Goal: Information Seeking & Learning: Learn about a topic

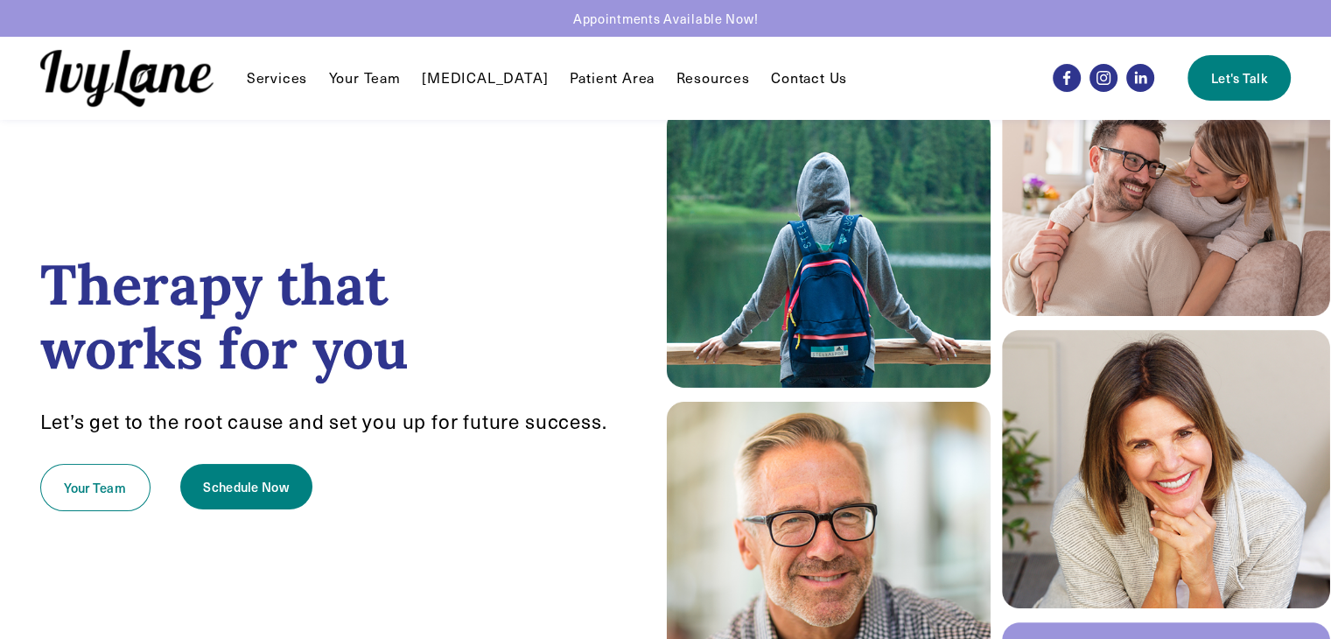
scroll to position [271, 0]
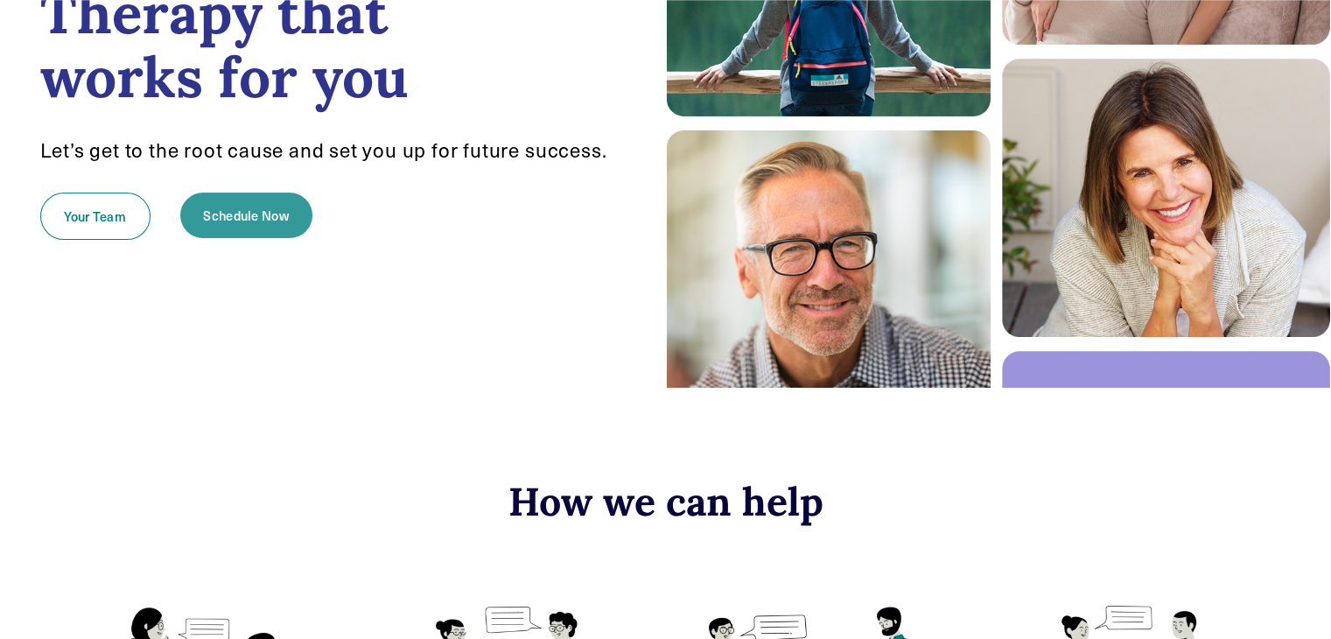
click at [229, 228] on link "Schedule Now" at bounding box center [246, 216] width 132 height 46
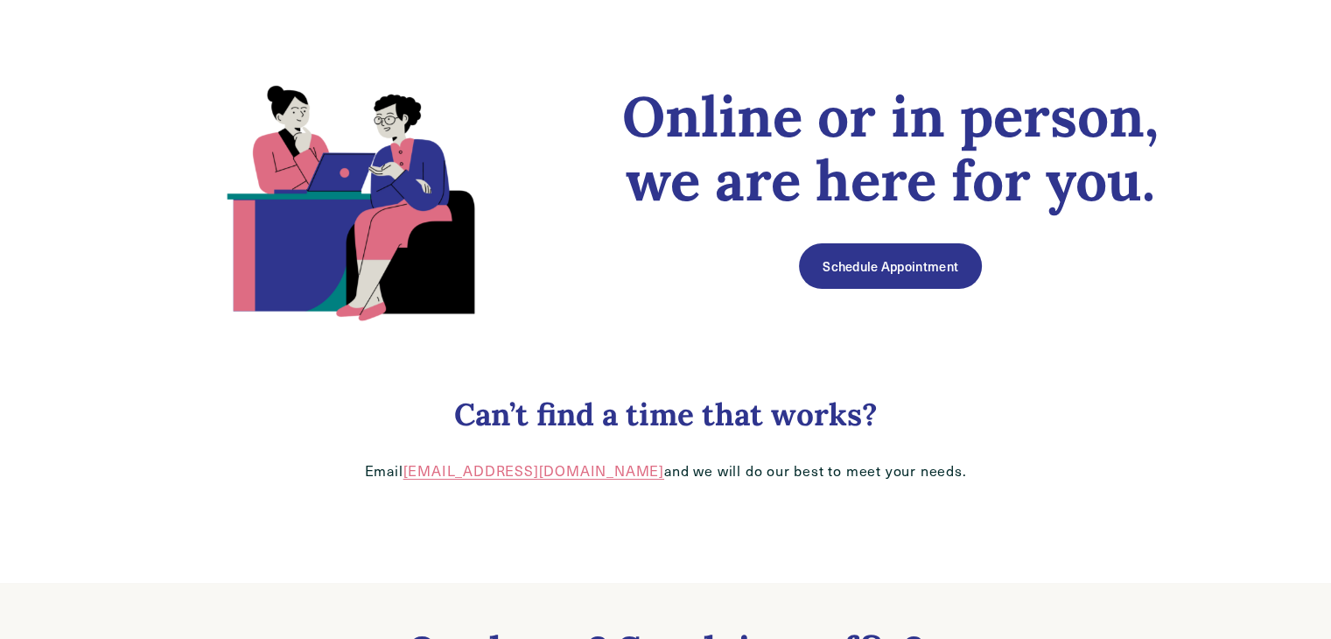
scroll to position [122, 0]
click at [854, 277] on link "Schedule Appointment" at bounding box center [890, 267] width 182 height 46
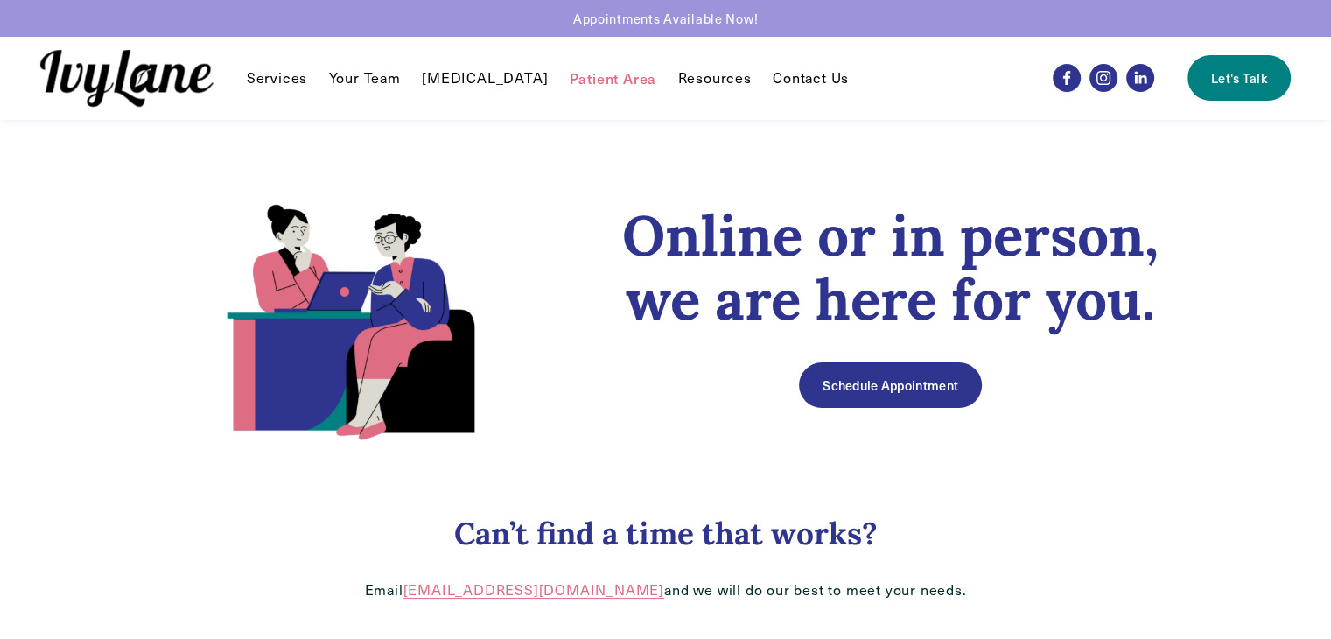
scroll to position [0, 0]
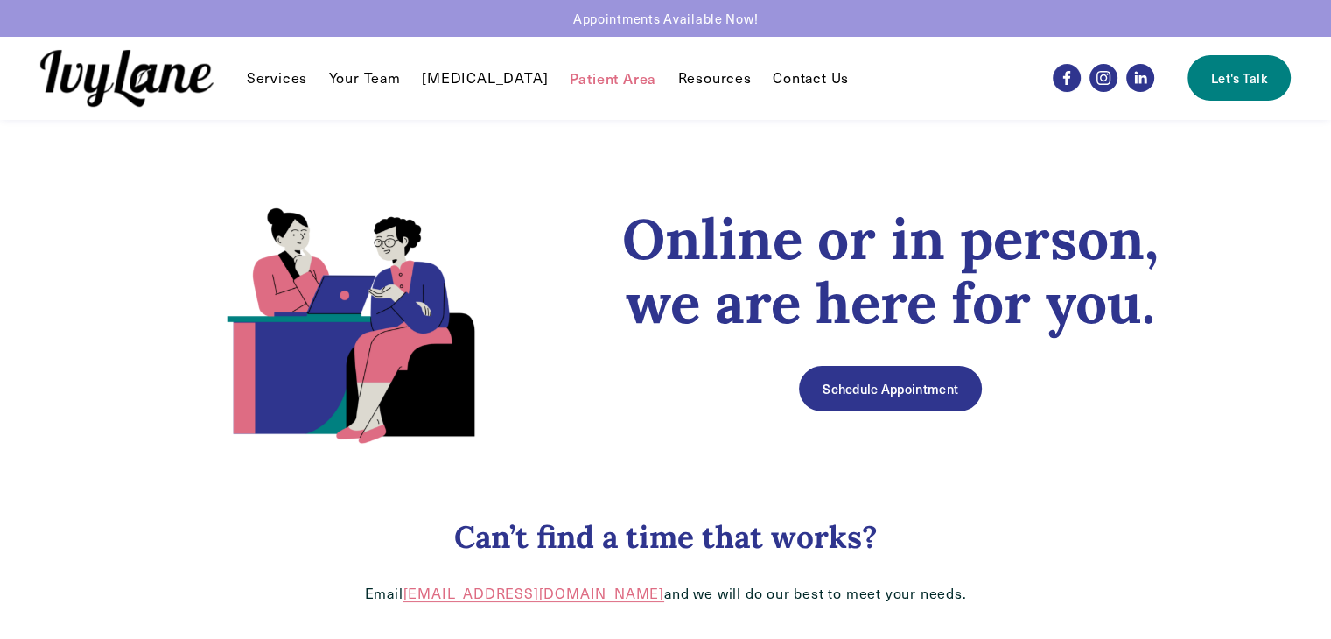
click at [372, 85] on link "Your Team" at bounding box center [365, 77] width 72 height 21
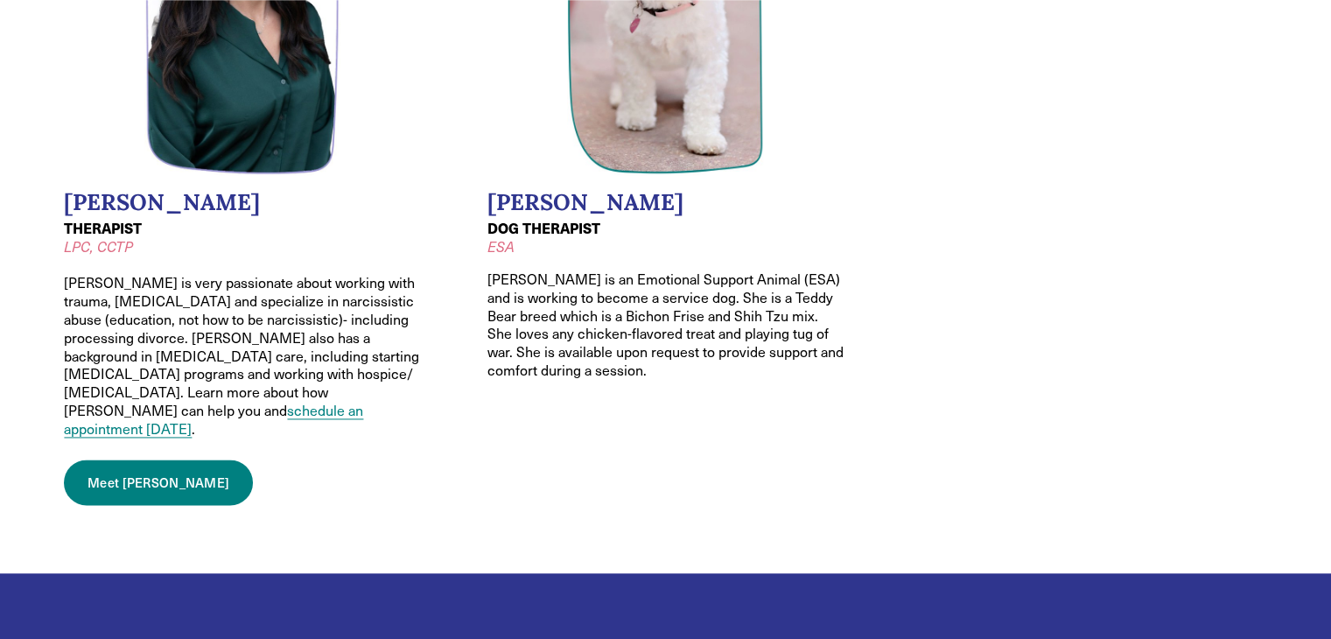
scroll to position [2503, 0]
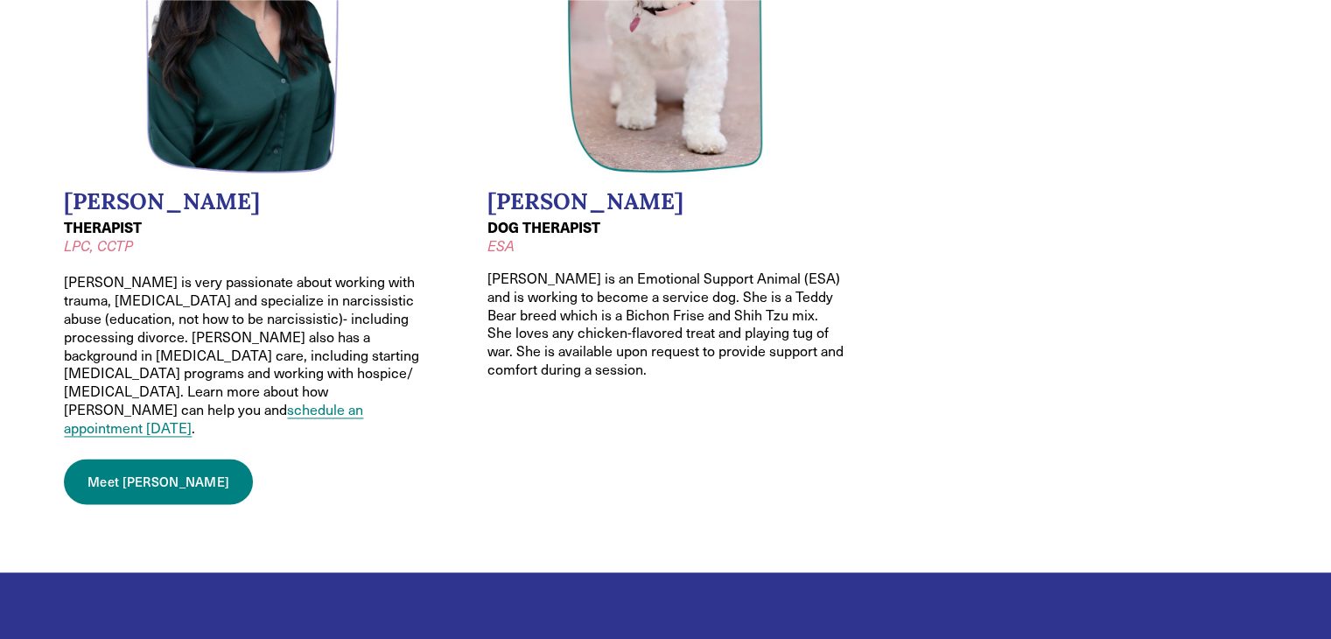
click at [307, 400] on link "schedule an appointment today" at bounding box center [213, 418] width 299 height 37
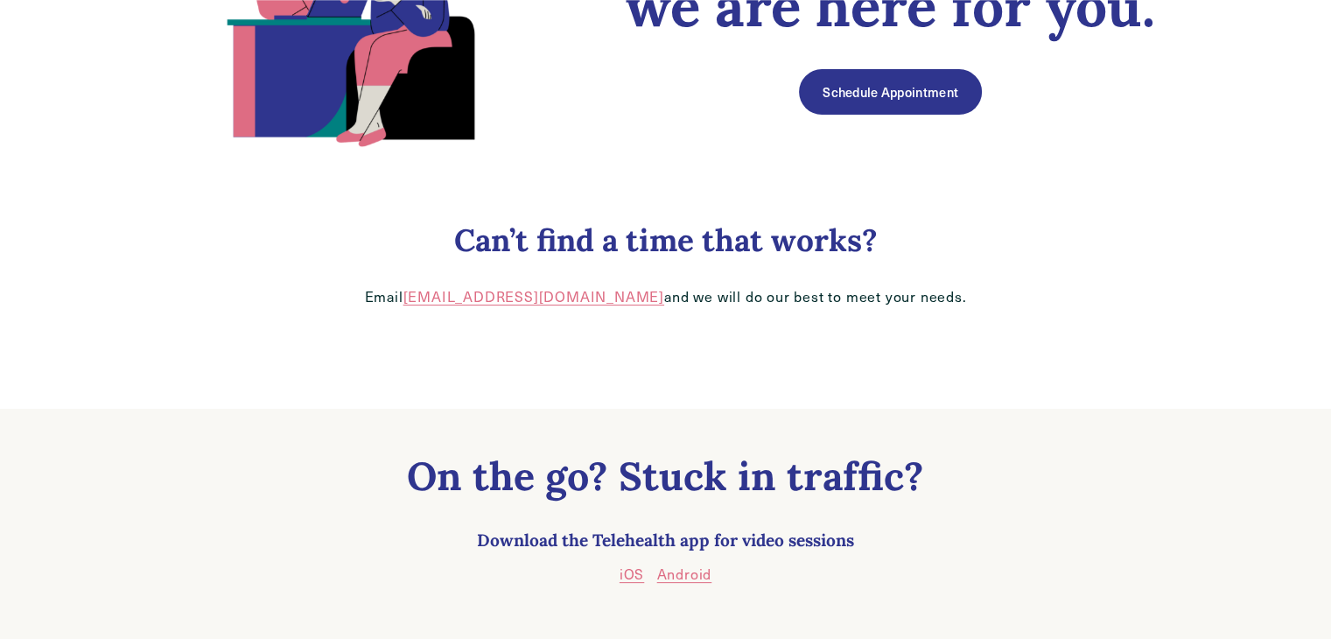
scroll to position [298, 0]
click at [826, 101] on link "Schedule Appointment" at bounding box center [890, 91] width 182 height 46
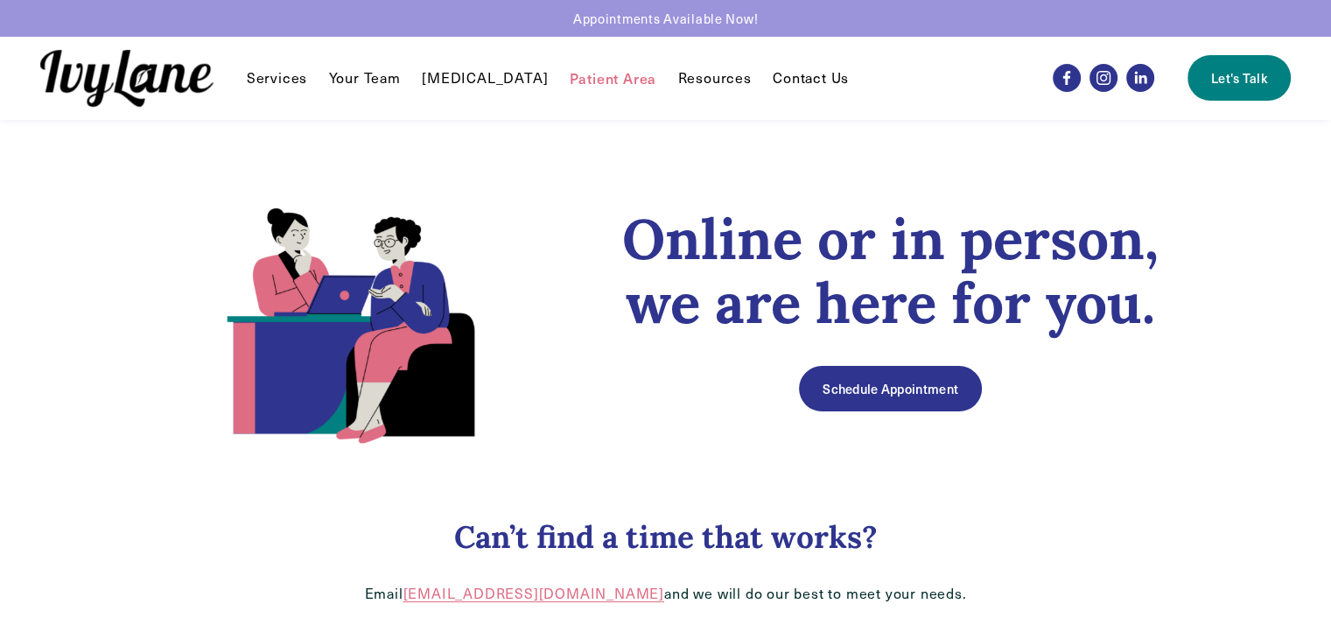
click at [585, 85] on link "Patient Area" at bounding box center [614, 77] width 88 height 21
click at [788, 69] on link "Contact Us" at bounding box center [811, 77] width 76 height 21
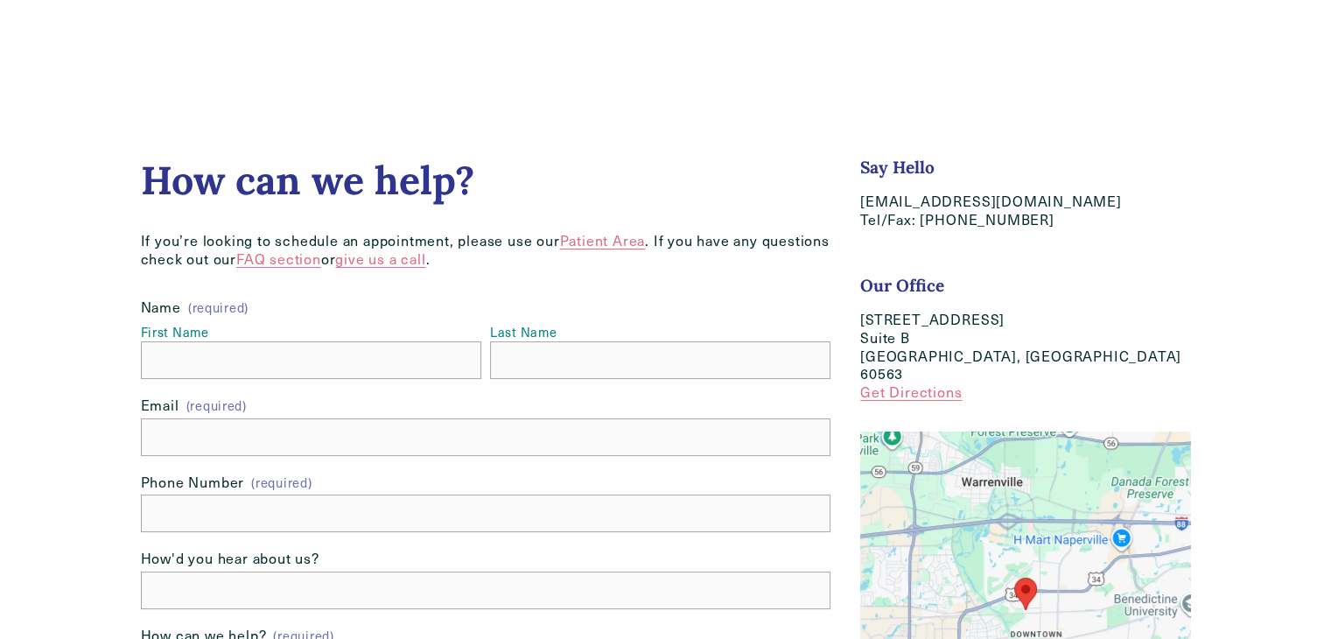
scroll to position [47, 0]
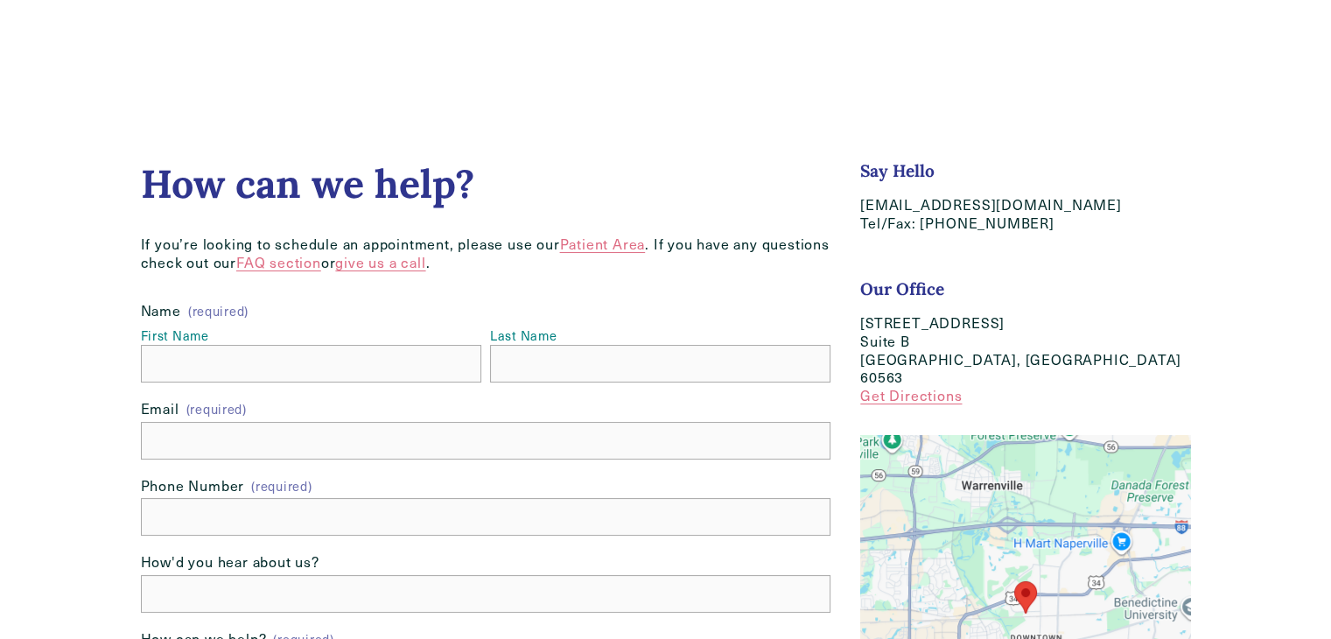
click at [270, 263] on link "FAQ section" at bounding box center [278, 262] width 85 height 18
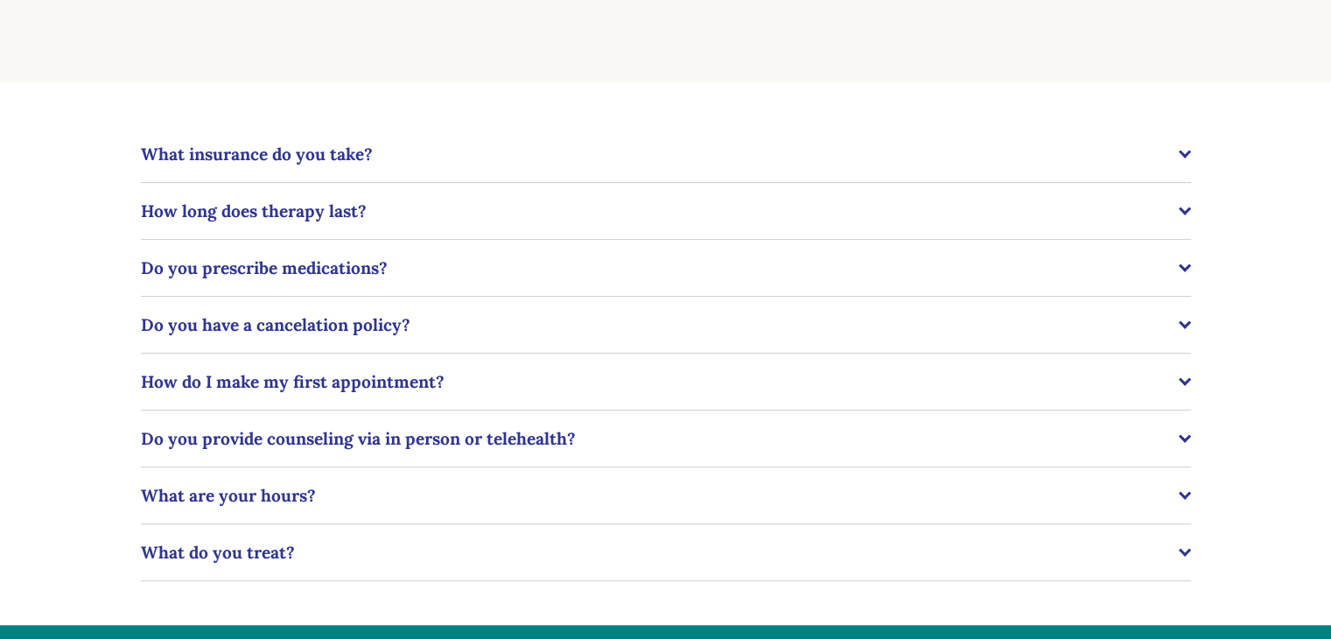
scroll to position [341, 0]
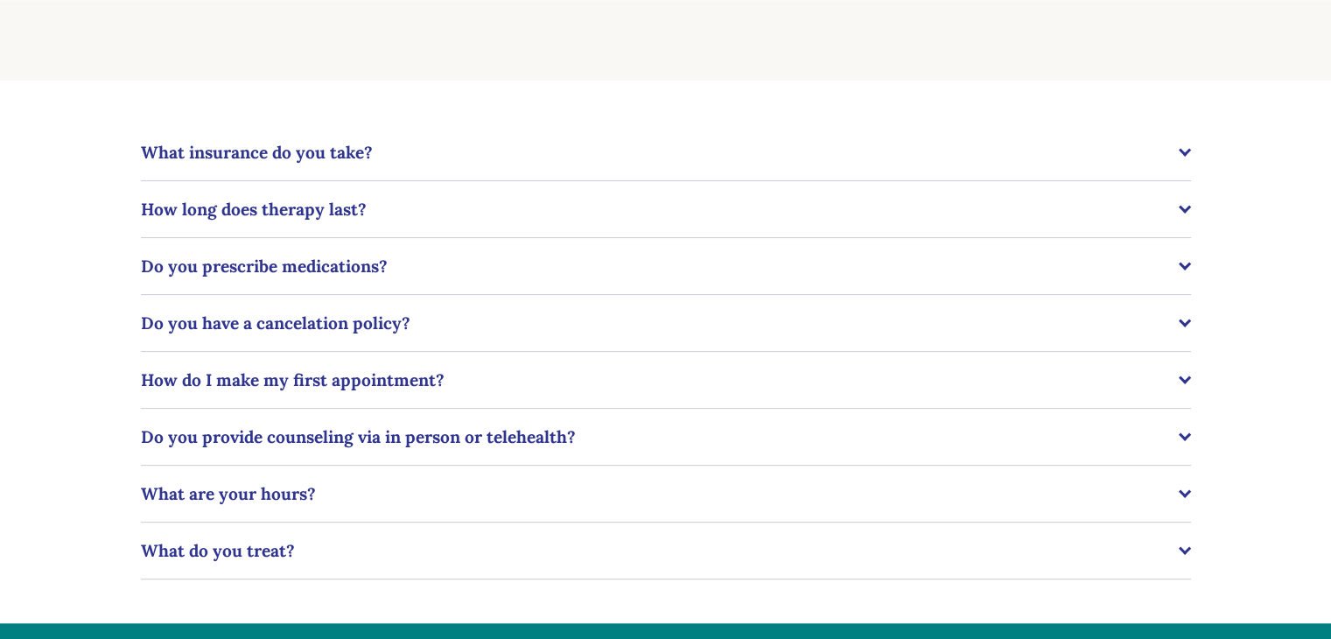
click at [410, 167] on button "What insurance do you take?" at bounding box center [666, 152] width 1050 height 56
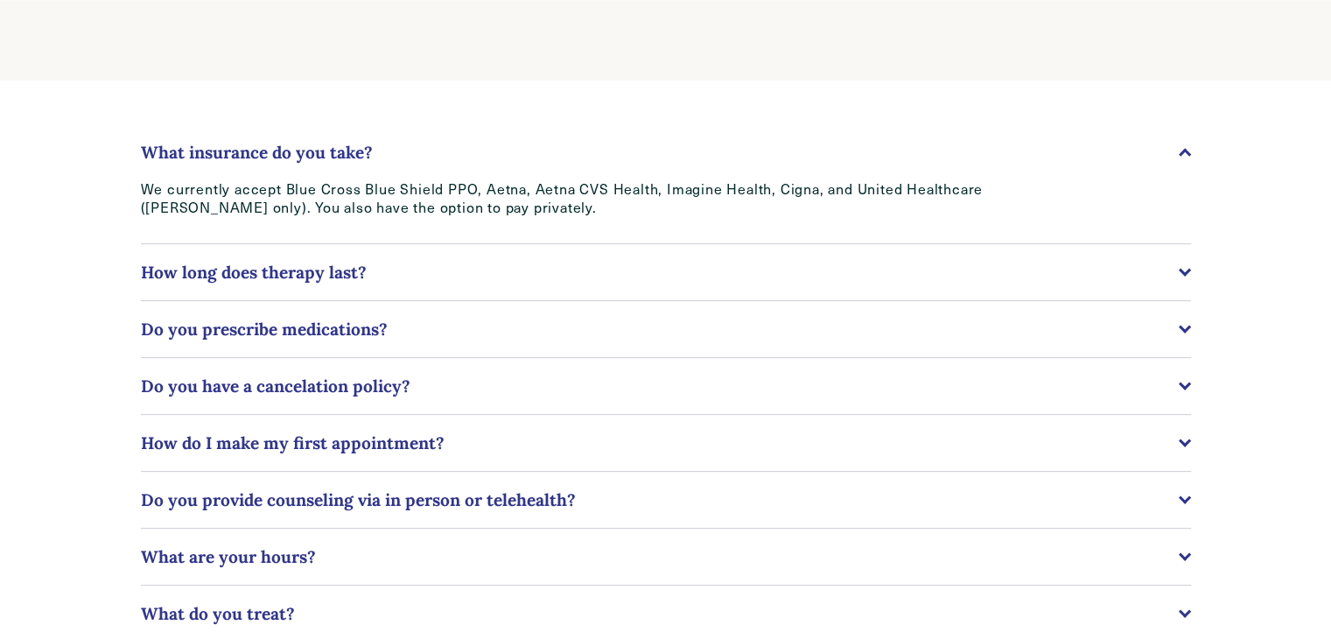
click at [442, 201] on p "We currently accept Blue Cross Blue Shield PPO, Aetna, Aetna CVS Health, Imagin…" at bounding box center [613, 198] width 945 height 37
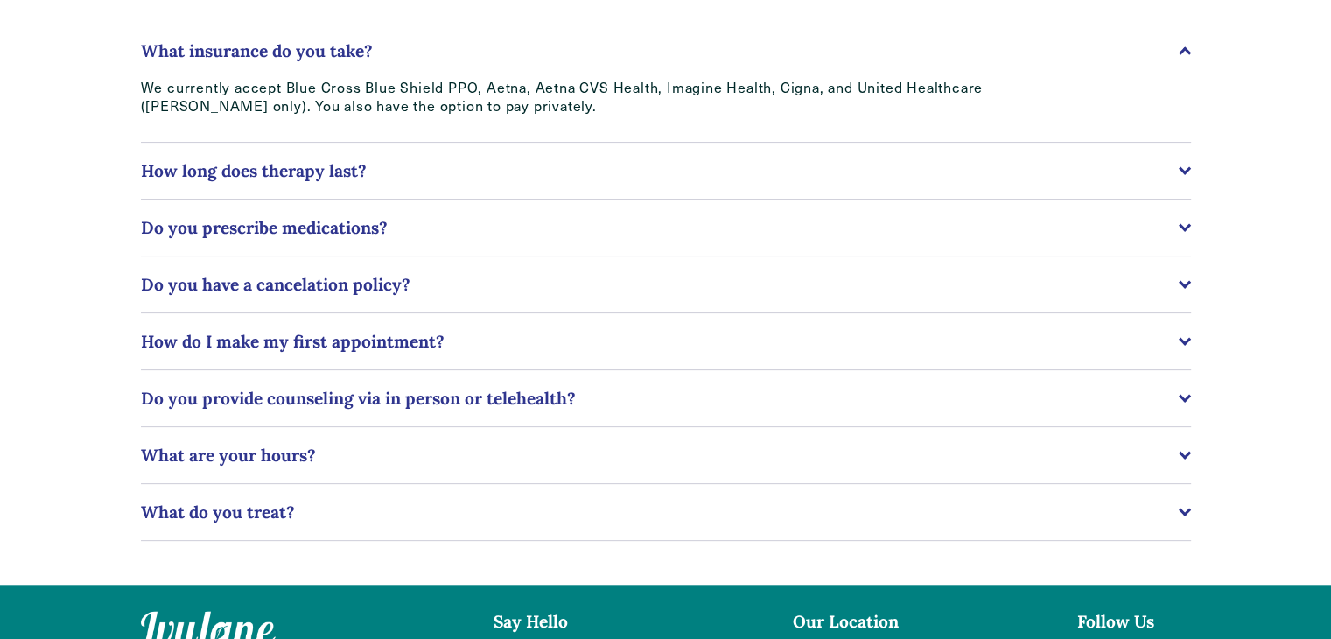
scroll to position [445, 0]
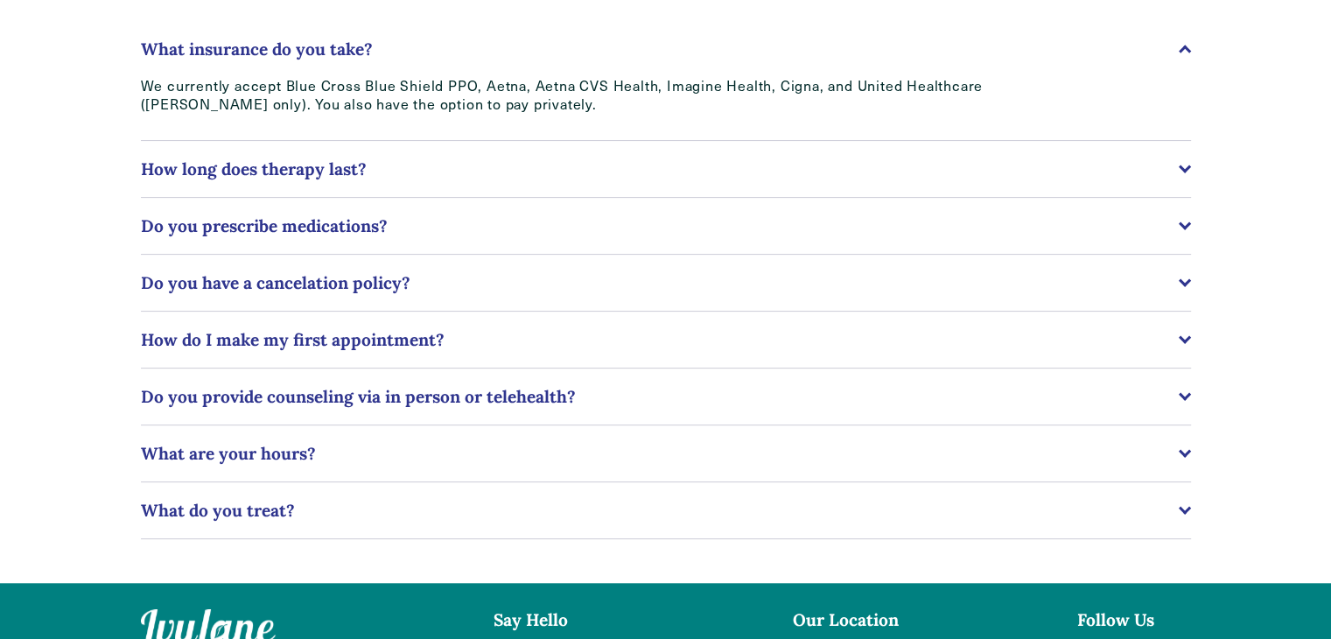
click at [450, 182] on button "How long does therapy last?" at bounding box center [666, 169] width 1050 height 56
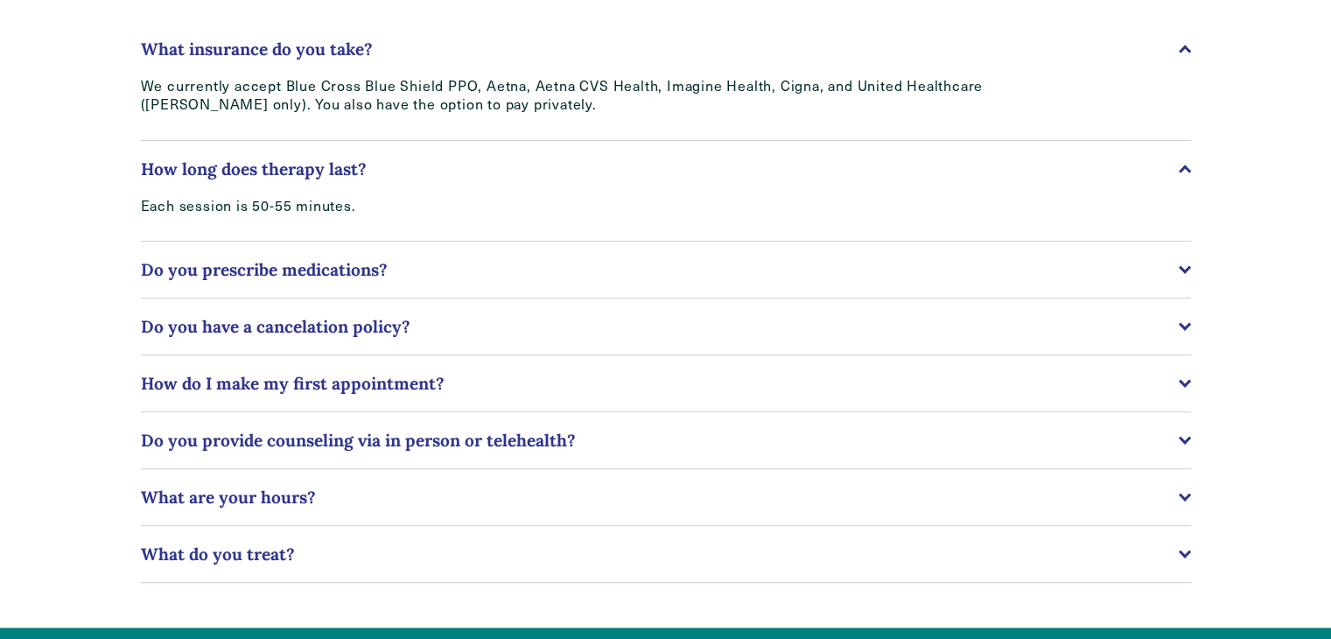
click at [450, 182] on button "How long does therapy last?" at bounding box center [666, 169] width 1050 height 56
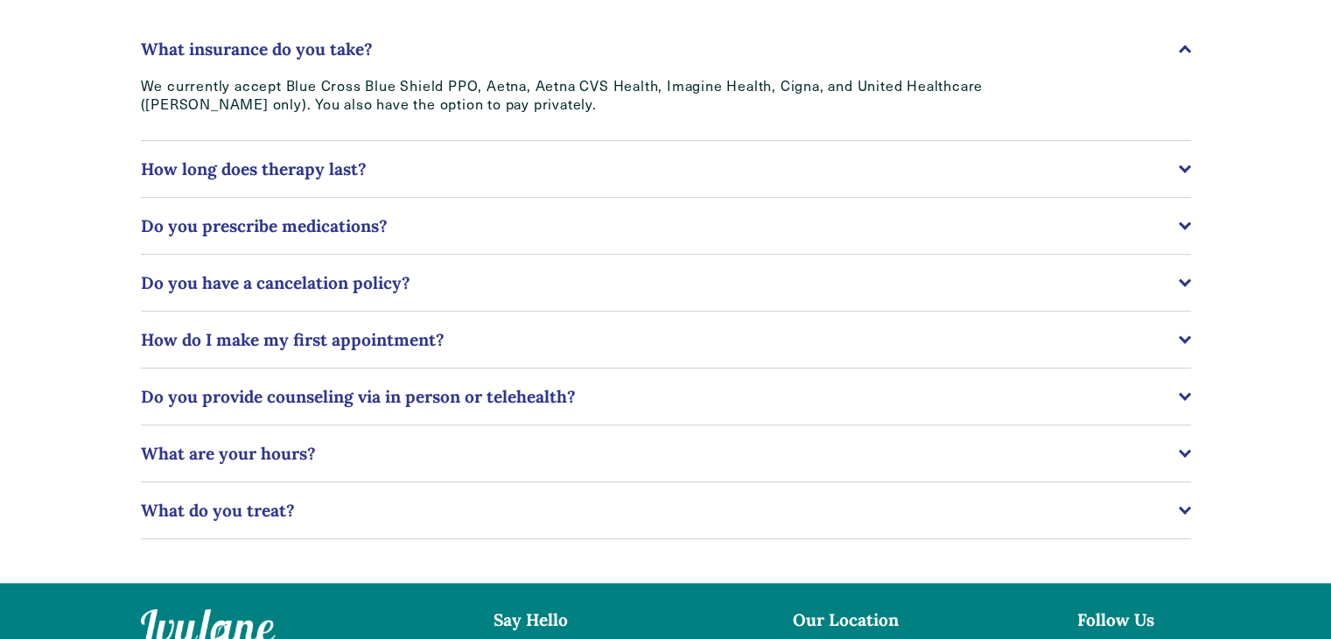
click at [440, 228] on span "Do you prescribe medications?" at bounding box center [660, 225] width 1038 height 21
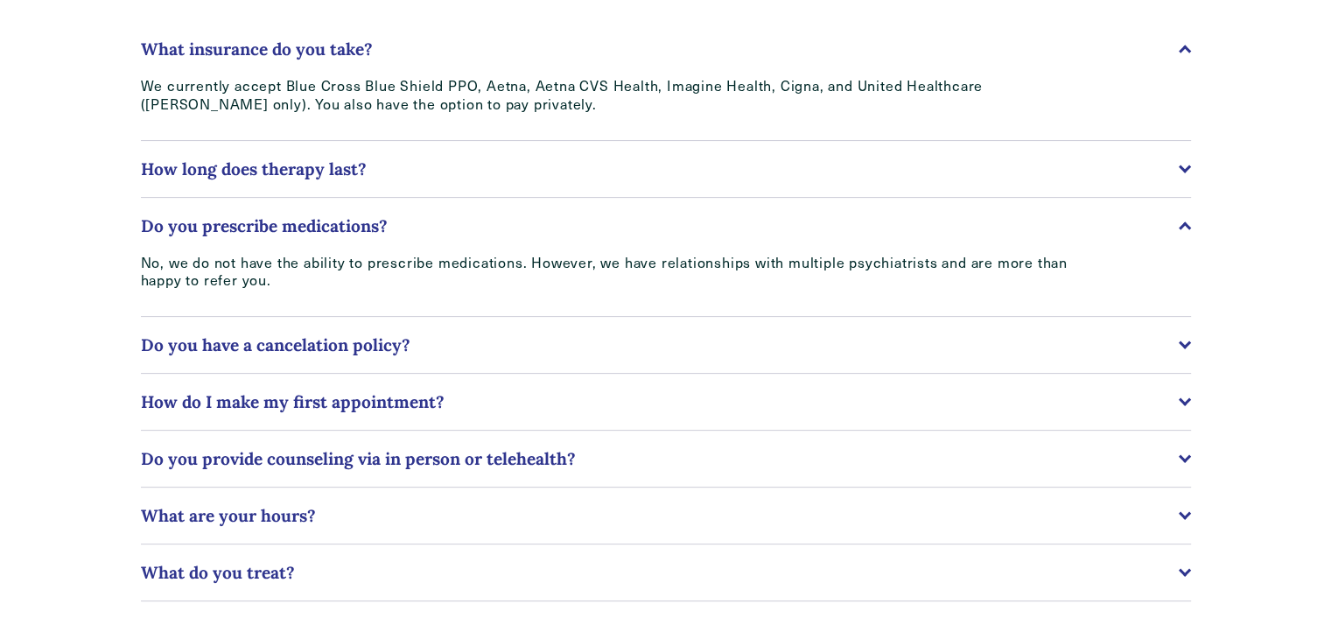
click at [440, 228] on span "Do you prescribe medications?" at bounding box center [660, 225] width 1038 height 21
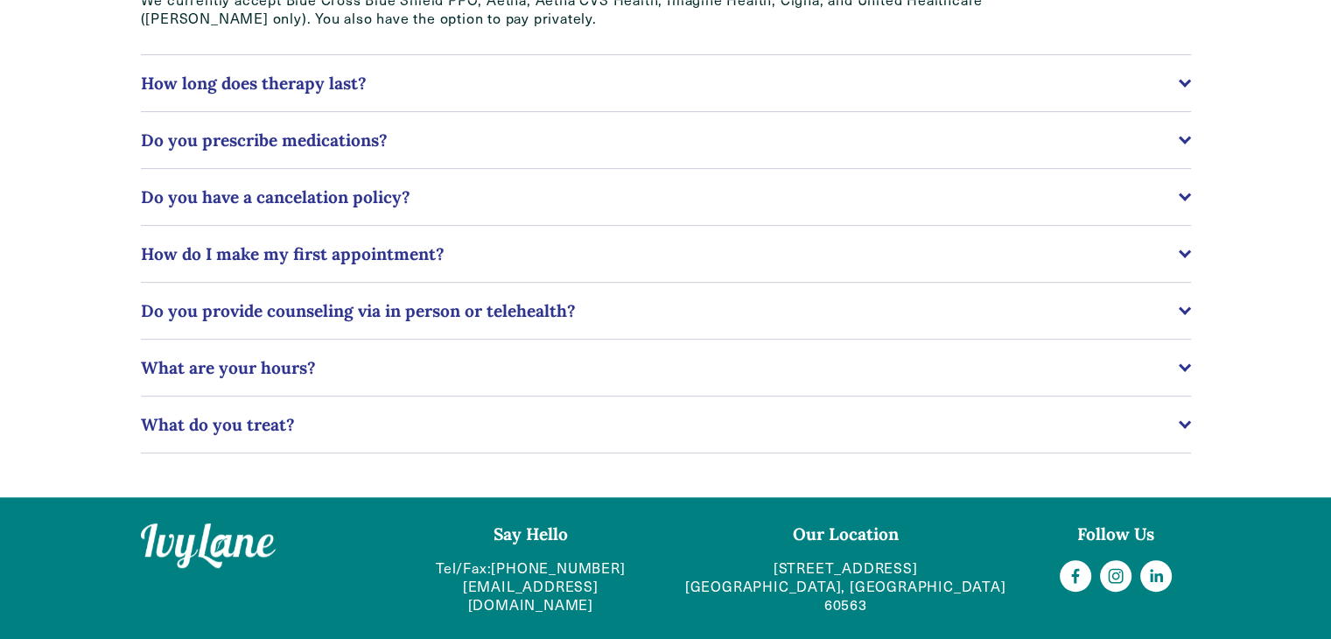
scroll to position [531, 0]
click at [452, 196] on span "Do you have a cancelation policy?" at bounding box center [660, 196] width 1038 height 21
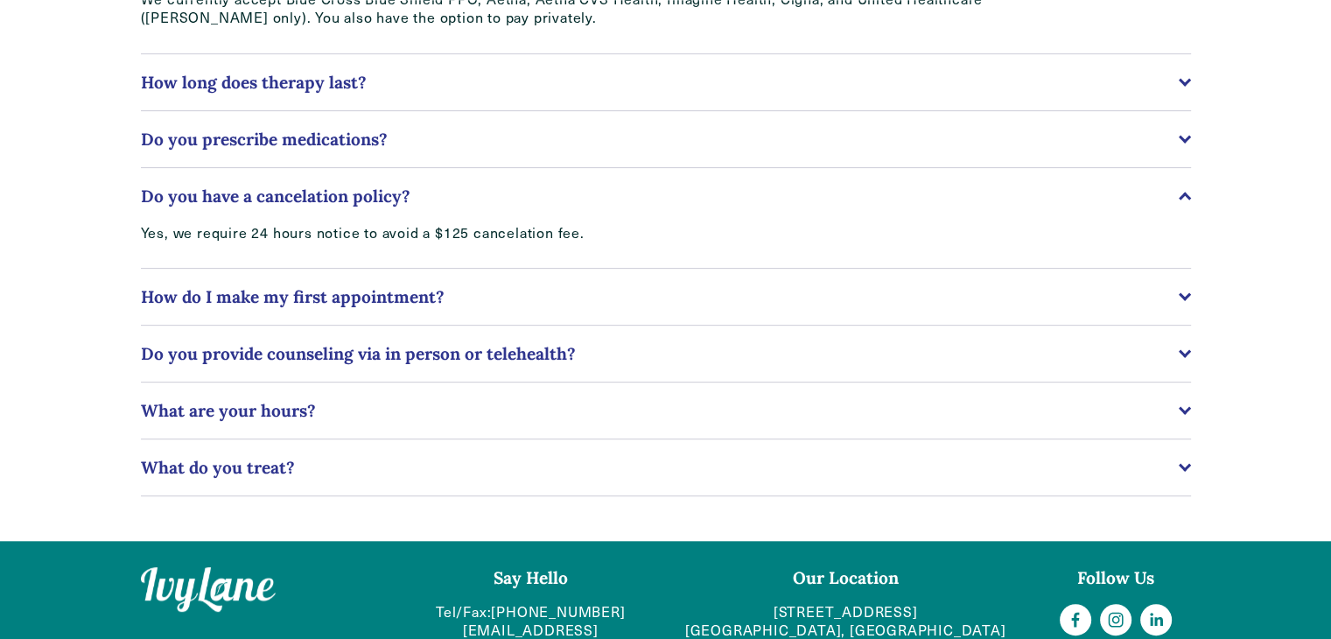
click at [452, 196] on span "Do you have a cancelation policy?" at bounding box center [660, 196] width 1038 height 21
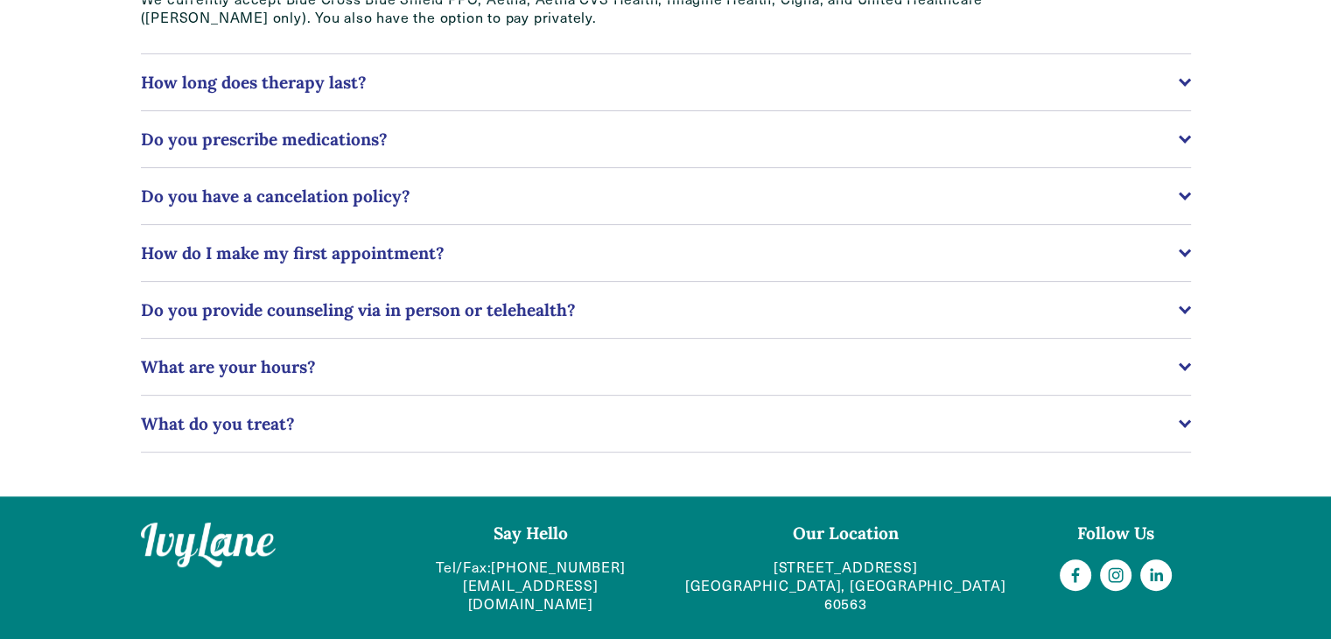
click at [438, 246] on span "How do I make my first appointment?" at bounding box center [660, 252] width 1038 height 21
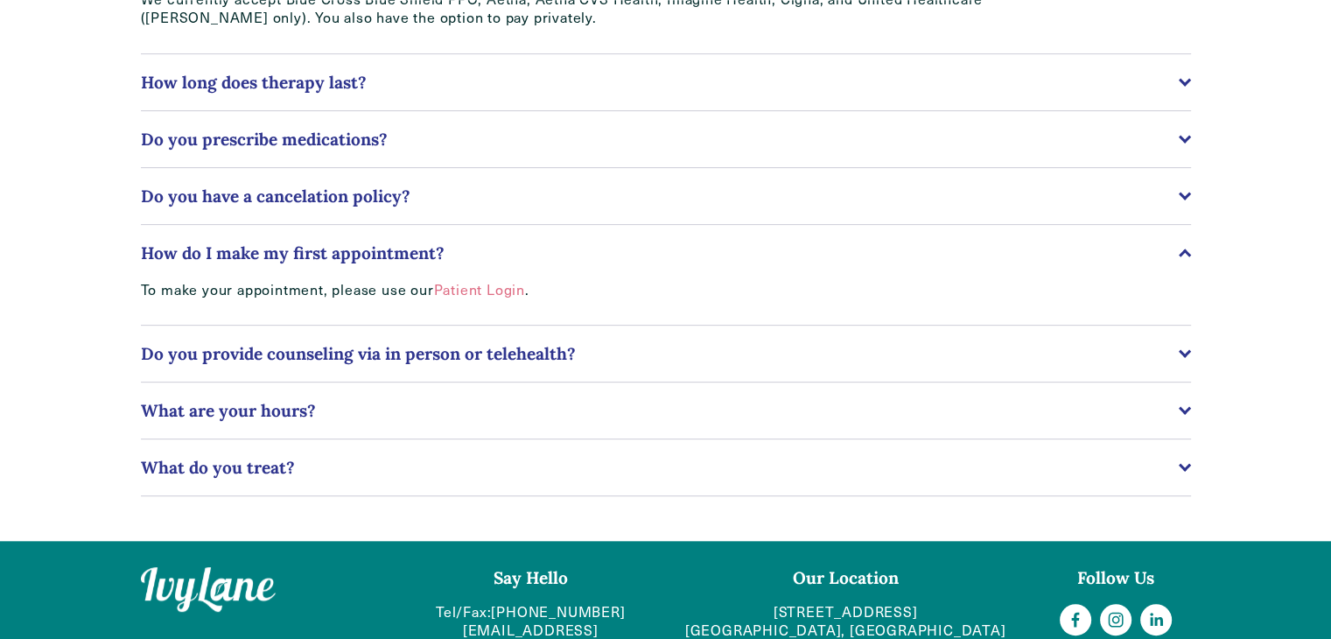
click at [474, 297] on link "Patient Login" at bounding box center [479, 289] width 91 height 18
click at [458, 364] on span "Do you provide counseling via in person or telehealth?" at bounding box center [660, 353] width 1038 height 21
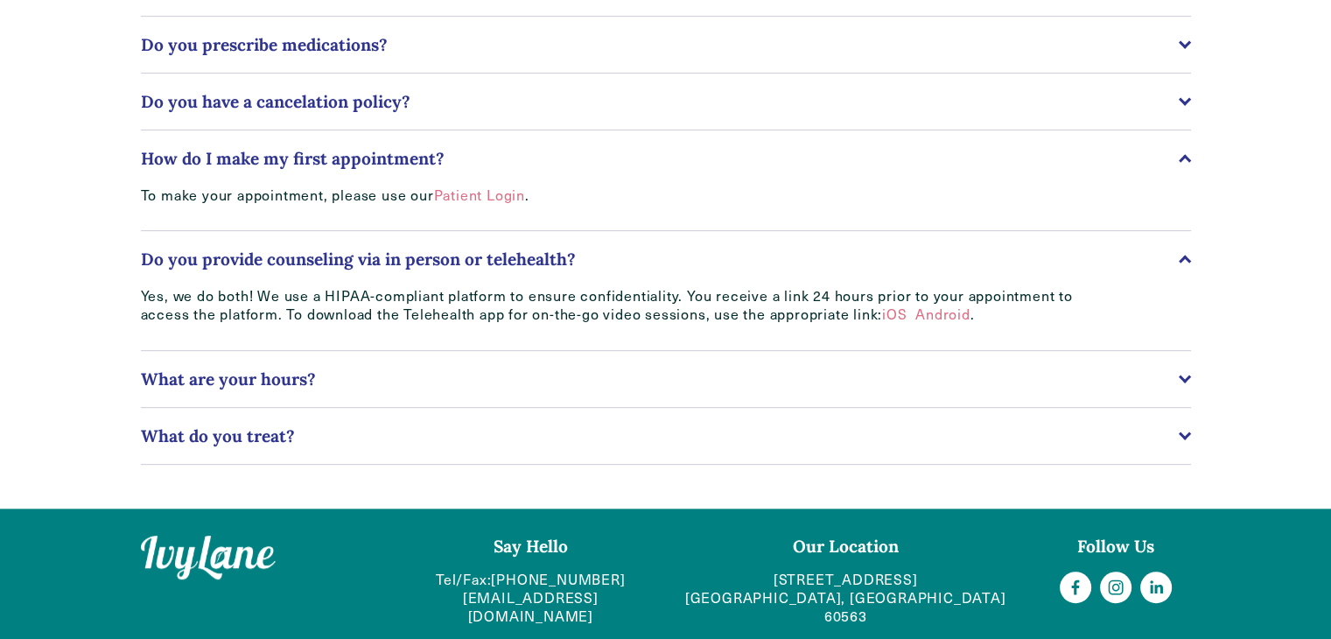
scroll to position [638, 0]
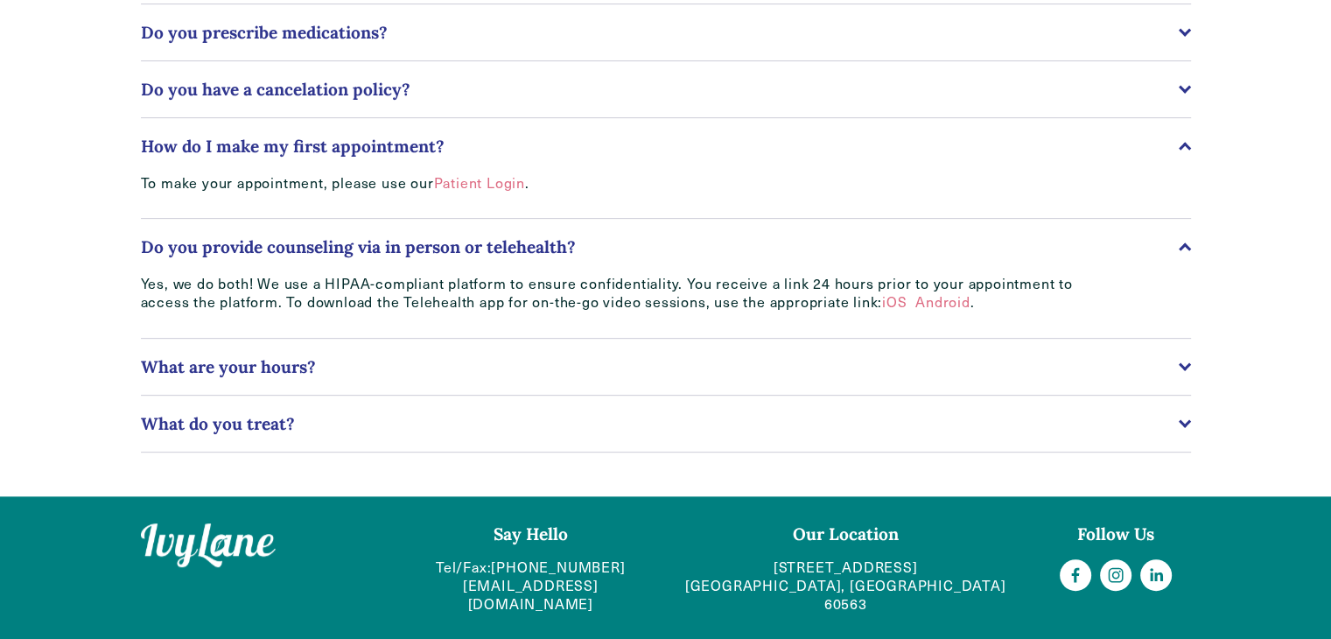
click at [458, 366] on span "What are your hours?" at bounding box center [660, 366] width 1038 height 21
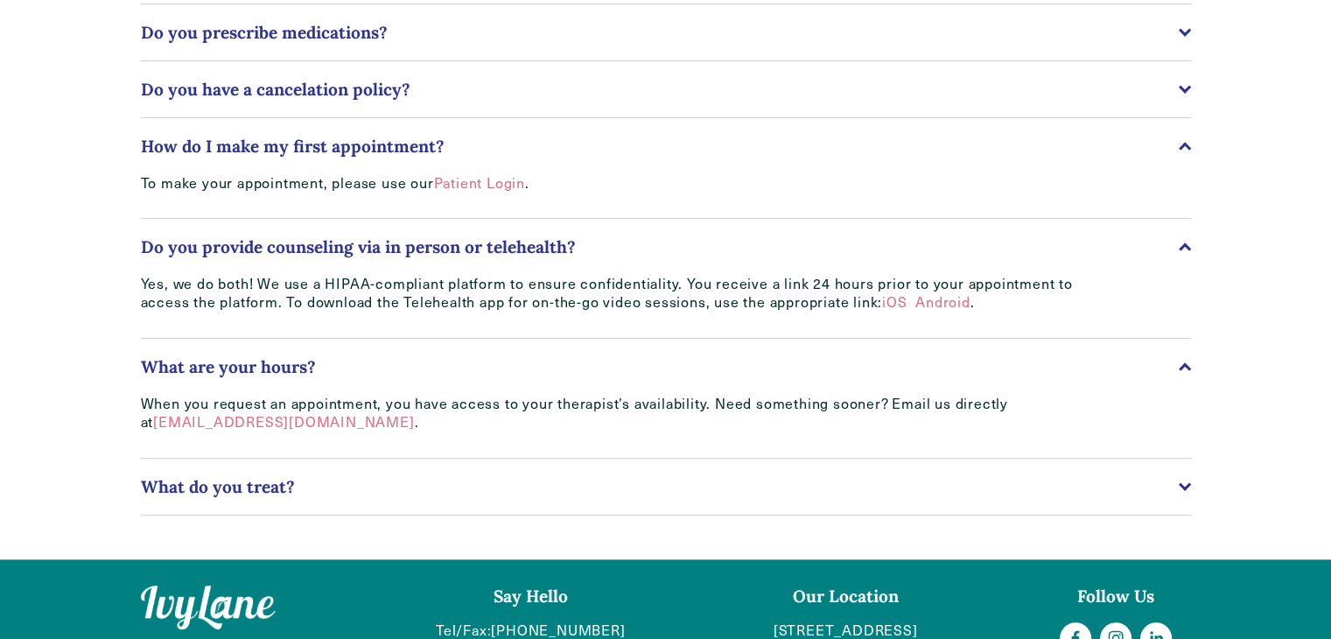
scroll to position [701, 0]
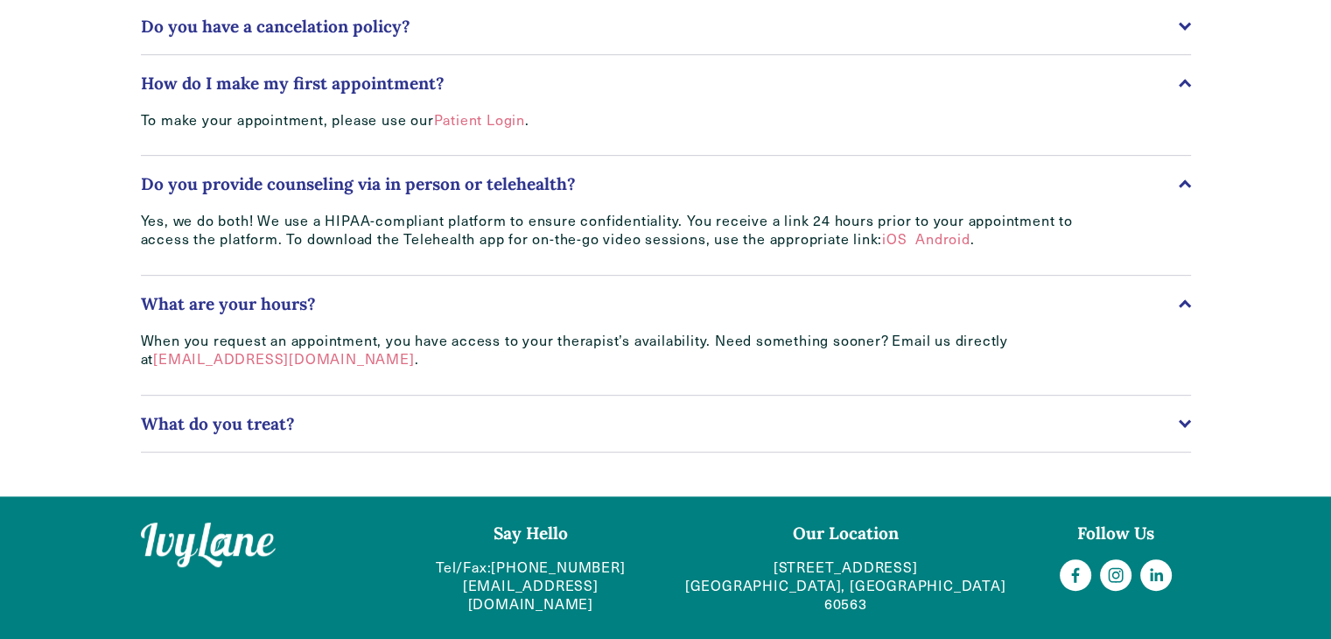
click at [448, 428] on span "What do you treat?" at bounding box center [660, 423] width 1038 height 21
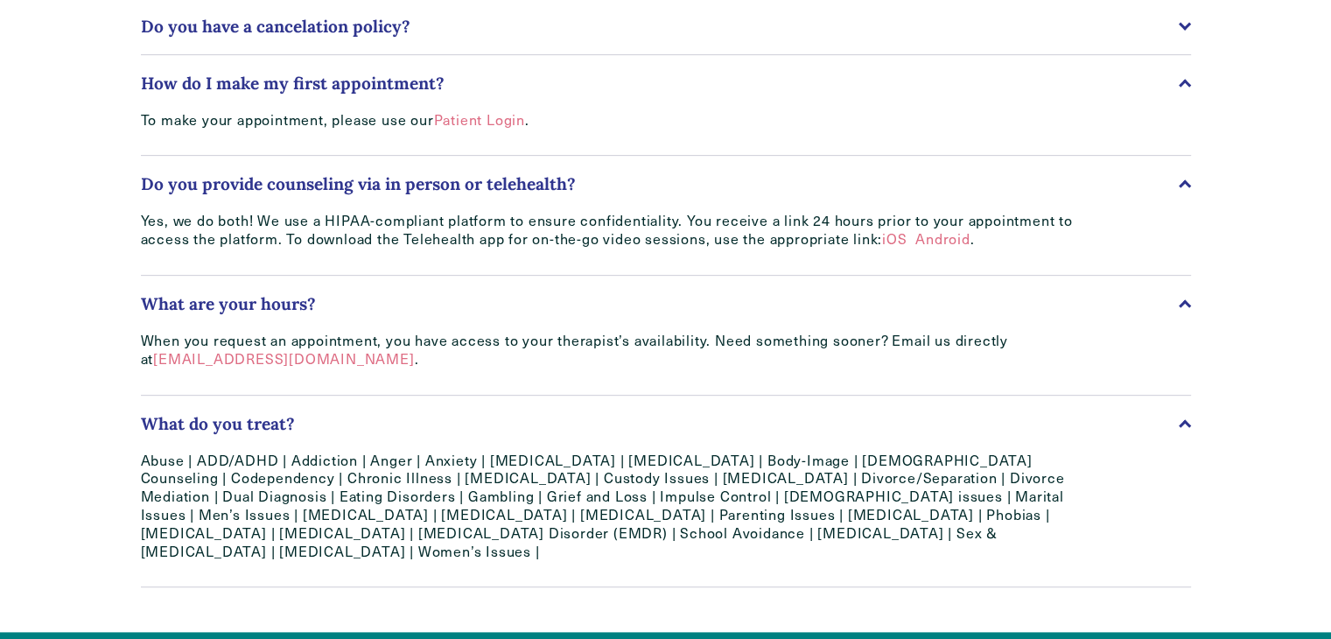
scroll to position [837, 0]
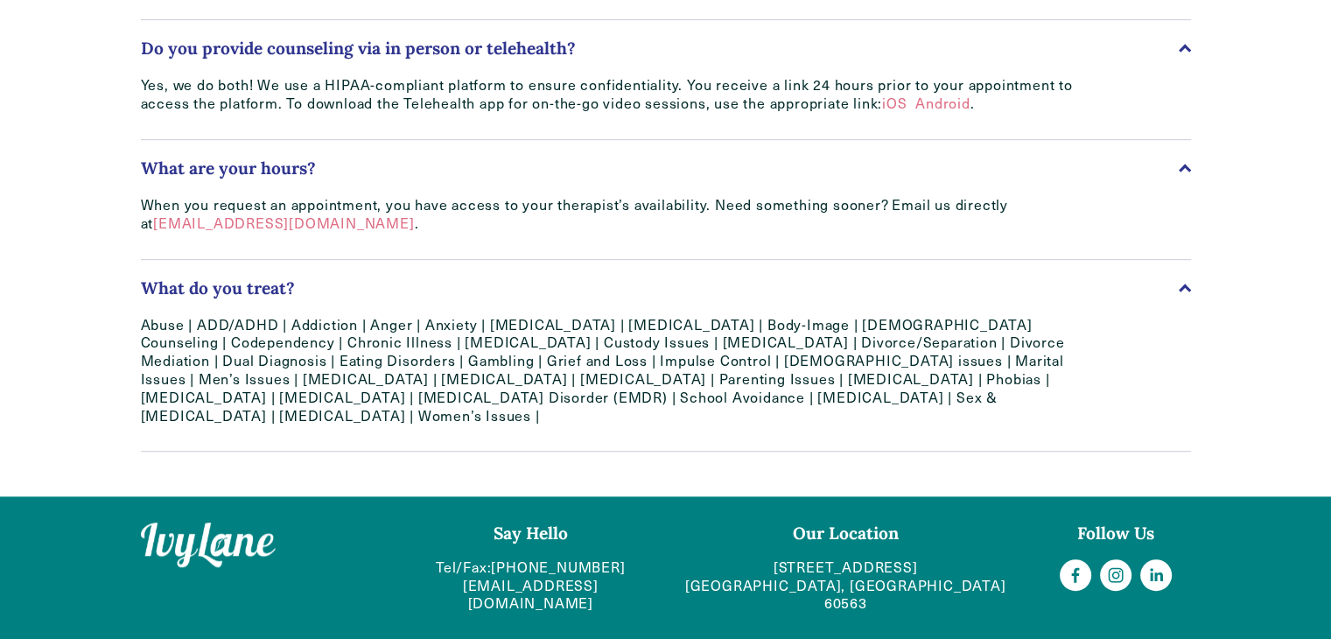
drag, startPoint x: 270, startPoint y: 420, endPoint x: 378, endPoint y: 425, distance: 108.6
click at [378, 425] on p "Abuse | ADD/ADHD | Addiction | Anger | Anxiety | [MEDICAL_DATA] | [MEDICAL_DATA…" at bounding box center [613, 370] width 945 height 109
copy p "Women’s Issues"
click at [541, 249] on div "When you request an appointment, you have access to your therapist’s availabili…" at bounding box center [613, 227] width 945 height 63
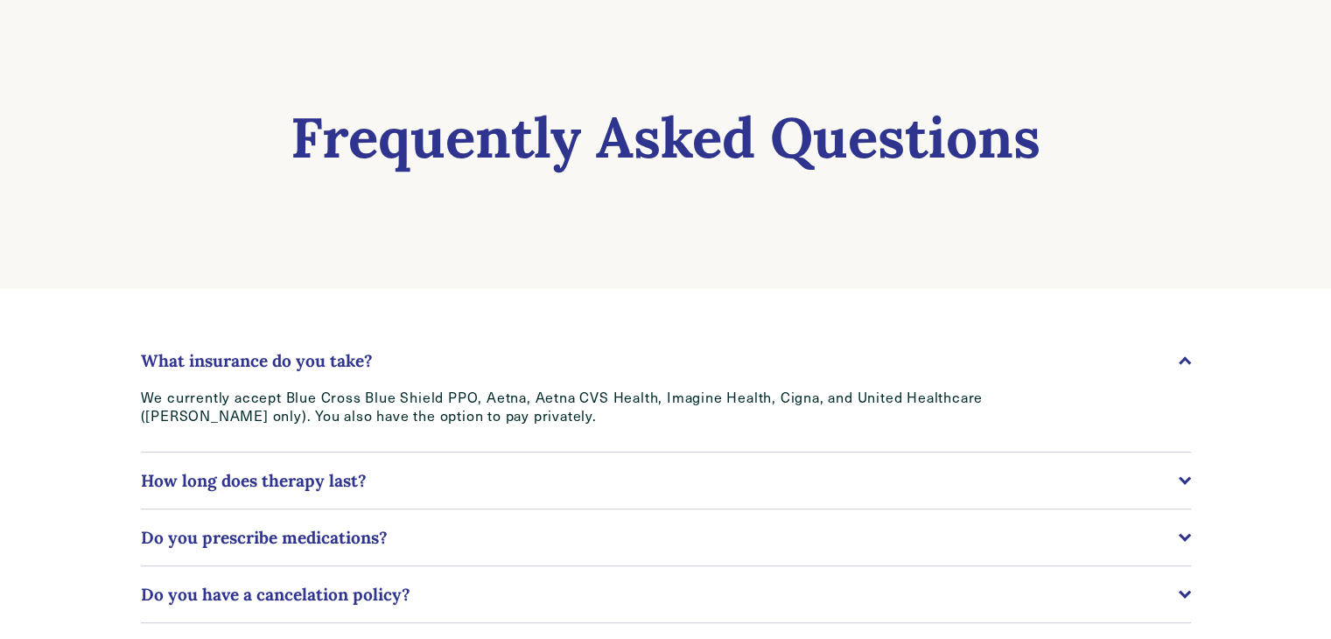
scroll to position [0, 0]
